Goal: Information Seeking & Learning: Learn about a topic

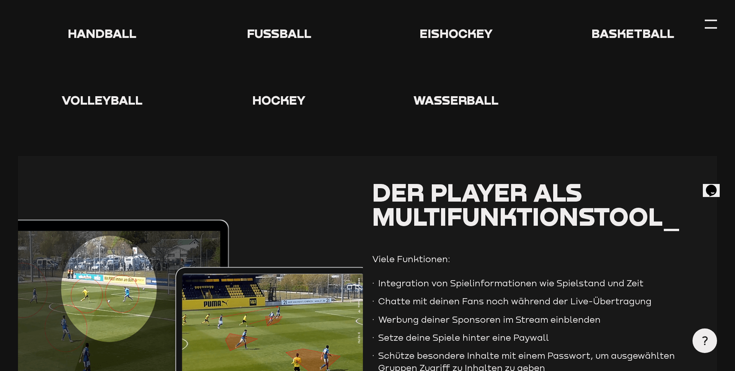
type input "0.8"
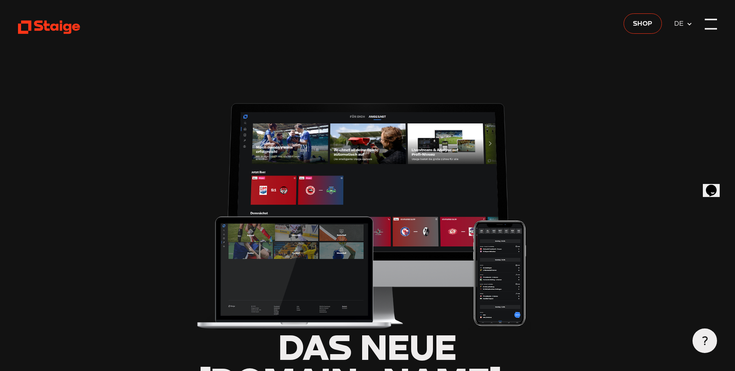
click at [715, 25] on div at bounding box center [711, 24] width 12 height 12
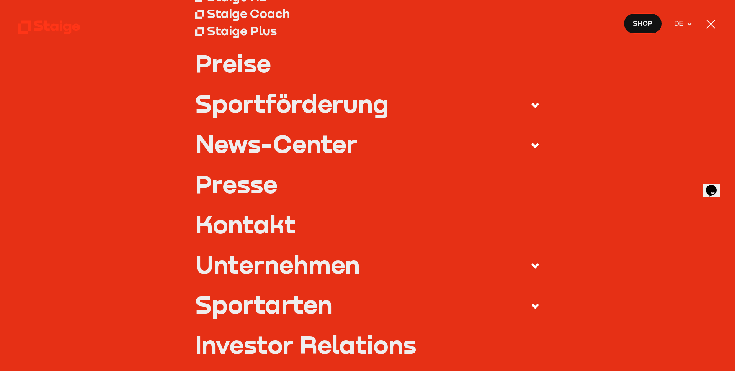
scroll to position [162, 0]
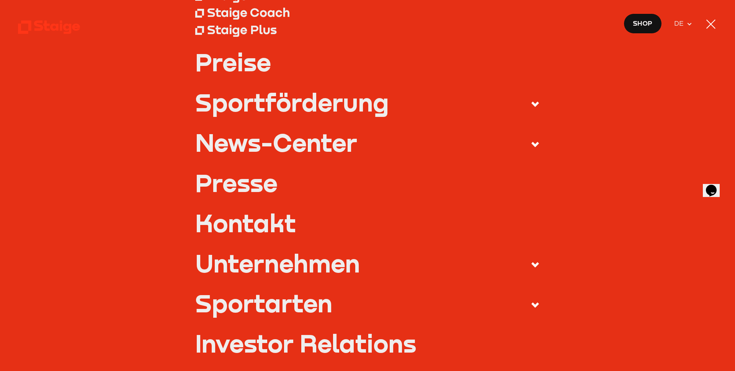
click at [253, 271] on div "Unternehmen" at bounding box center [277, 263] width 165 height 24
click at [0, 0] on input "Unternehmen" at bounding box center [0, 0] width 0 height 0
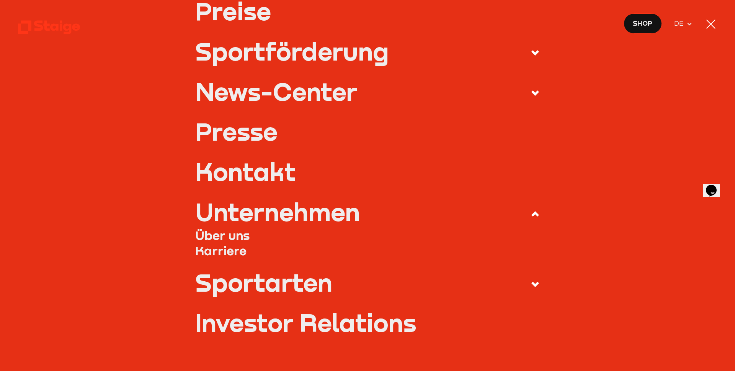
click at [228, 233] on link "Über uns" at bounding box center [367, 234] width 345 height 15
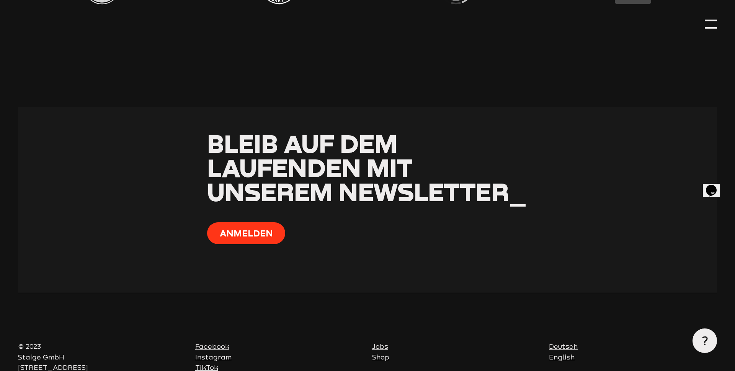
scroll to position [2234, 0]
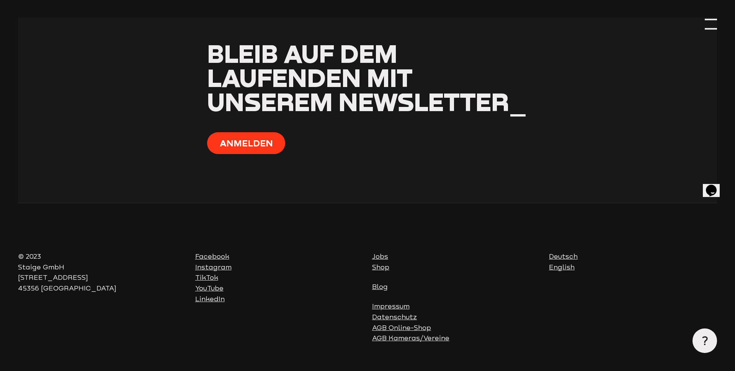
click at [714, 26] on div at bounding box center [711, 24] width 12 height 12
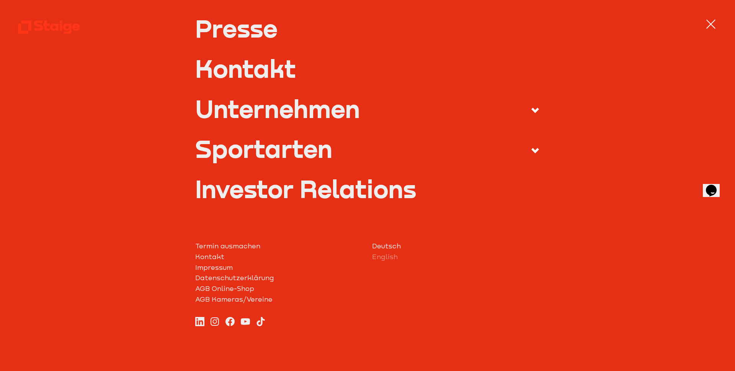
scroll to position [317, 0]
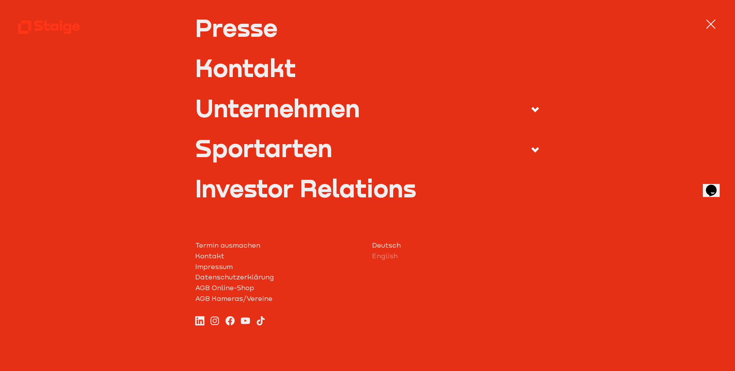
click at [535, 108] on icon at bounding box center [535, 109] width 9 height 9
click at [0, 0] on input "Unternehmen" at bounding box center [0, 0] width 0 height 0
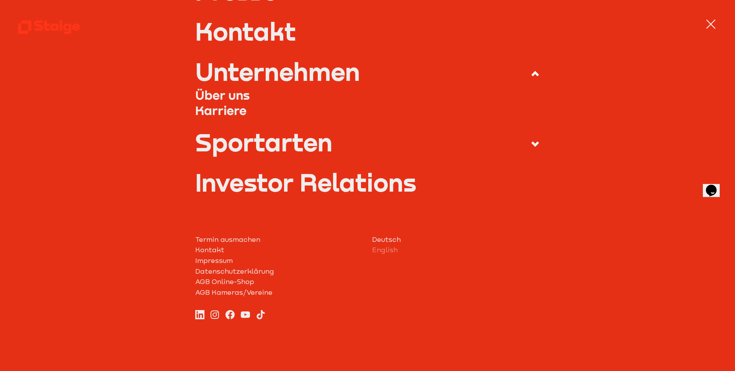
scroll to position [266, 0]
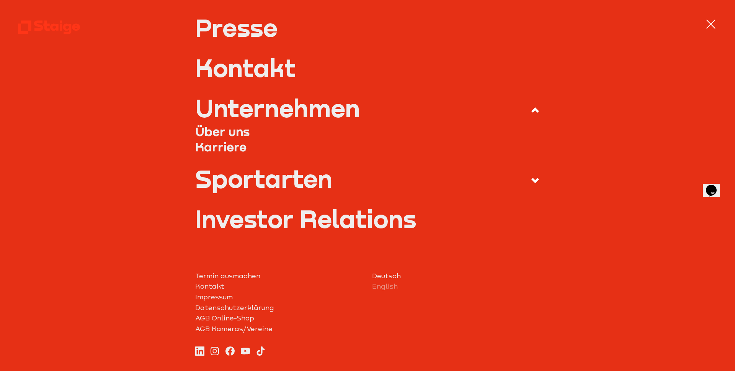
click at [252, 223] on link "Investor Relations" at bounding box center [367, 218] width 345 height 24
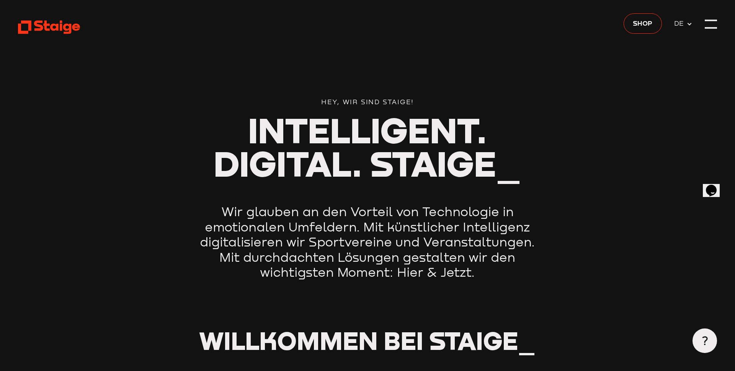
click at [686, 23] on span "DE" at bounding box center [680, 23] width 13 height 11
click at [714, 23] on div at bounding box center [711, 24] width 12 height 12
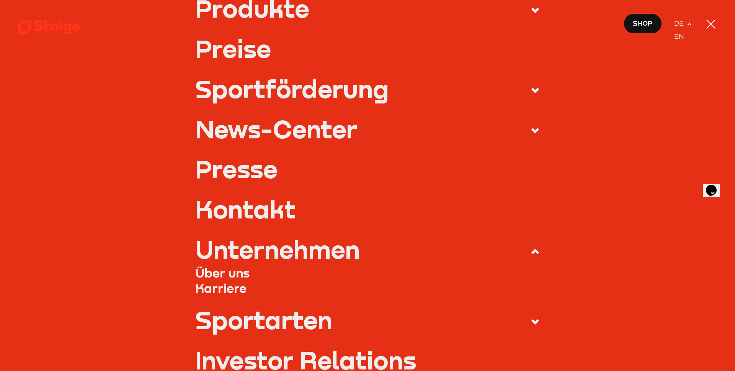
scroll to position [155, 0]
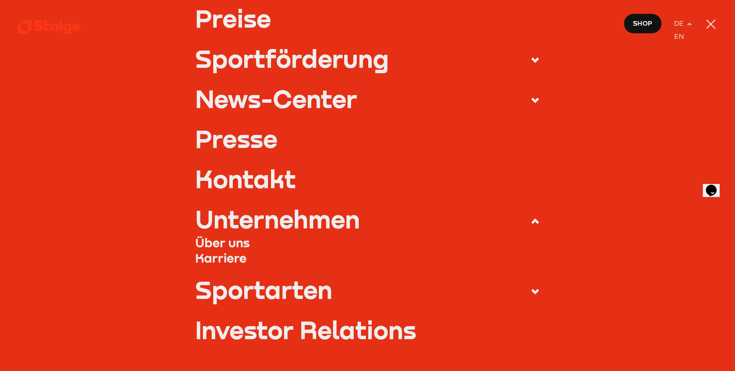
click at [227, 245] on link "Über uns" at bounding box center [367, 242] width 345 height 15
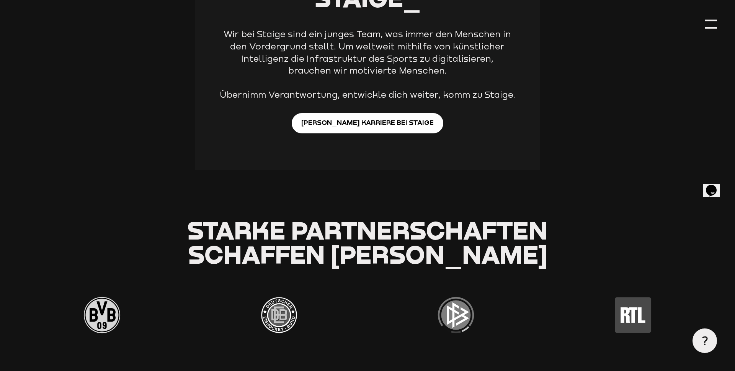
scroll to position [2234, 0]
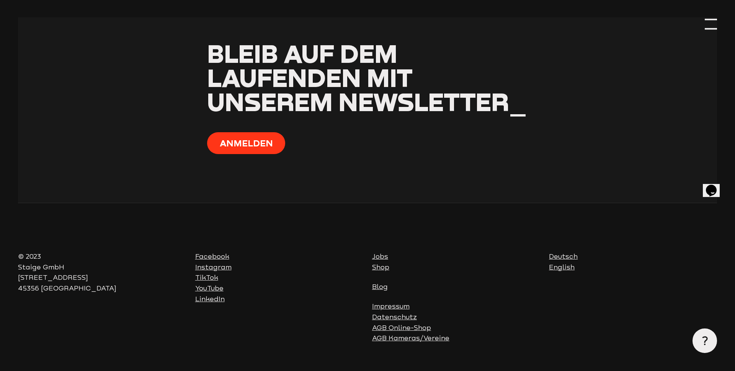
click at [708, 26] on div at bounding box center [711, 24] width 12 height 12
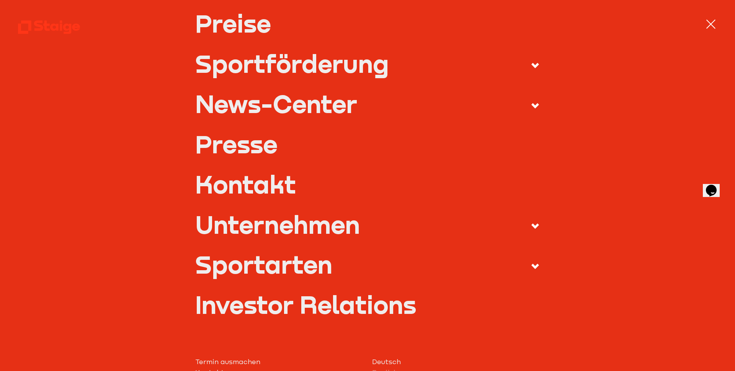
scroll to position [203, 0]
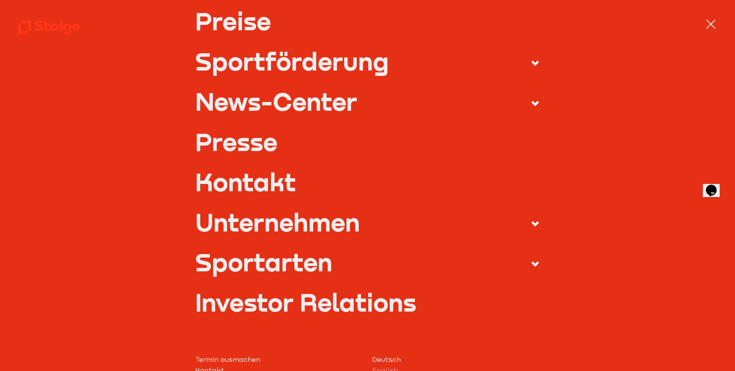
click at [320, 224] on div "Unternehmen" at bounding box center [277, 222] width 165 height 24
click at [0, 0] on input "Unternehmen" at bounding box center [0, 0] width 0 height 0
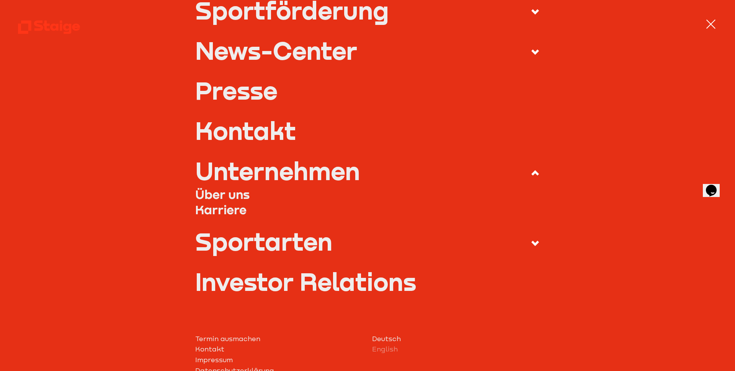
scroll to position [271, 0]
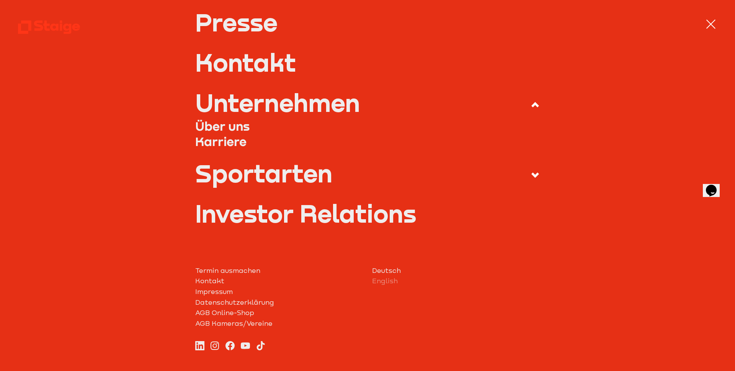
click at [301, 216] on link "Investor Relations" at bounding box center [367, 213] width 345 height 24
